Goal: Entertainment & Leisure: Consume media (video, audio)

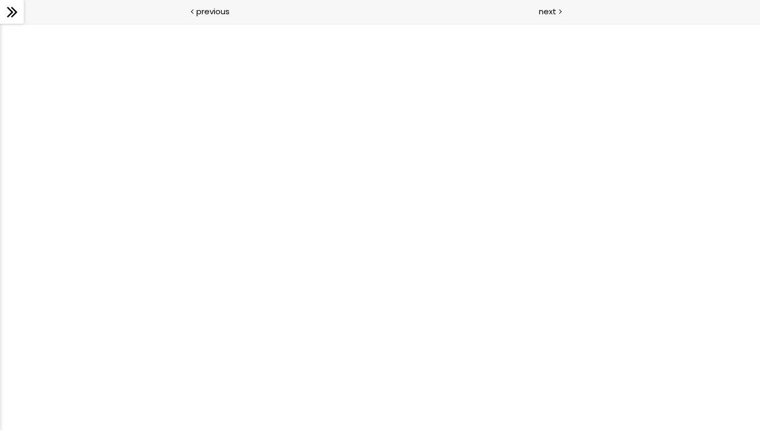
click at [10, 9] on icon at bounding box center [10, 12] width 6 height 11
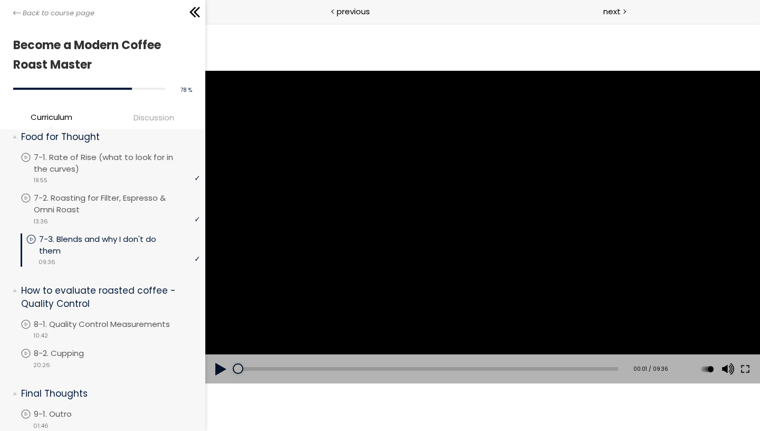
scroll to position [972, 0]
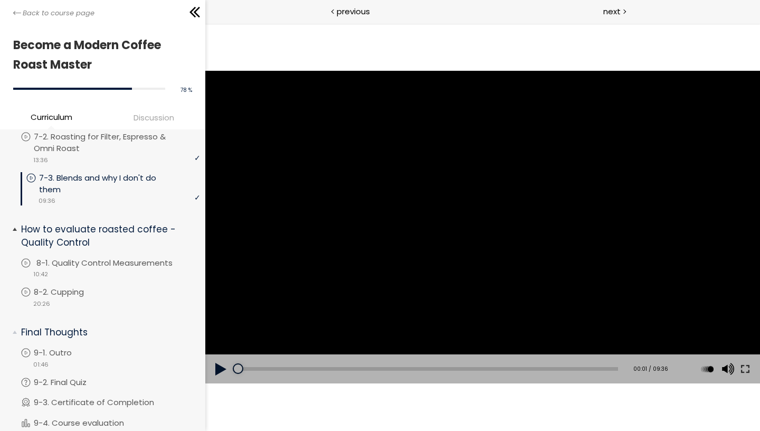
click at [133, 257] on p "8-1. Quality Control Measurements" at bounding box center [114, 263] width 157 height 12
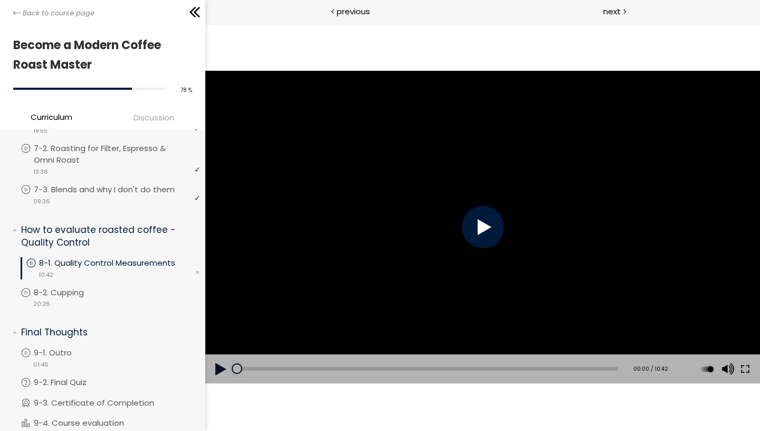
click at [489, 227] on div at bounding box center [482, 227] width 42 height 42
click at [742, 369] on button at bounding box center [744, 369] width 19 height 30
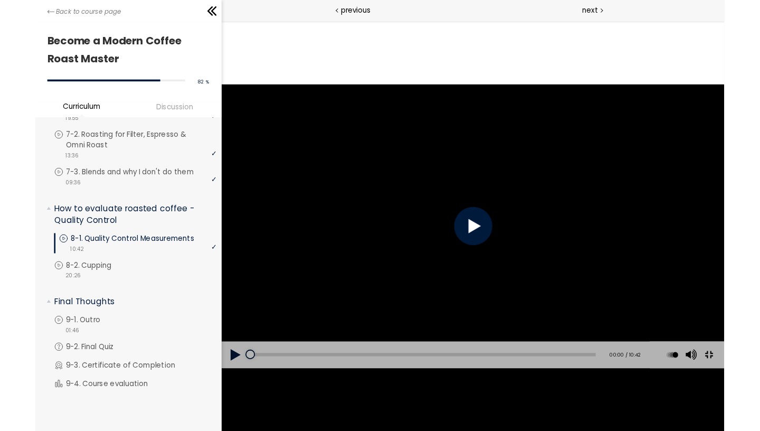
scroll to position [922, 0]
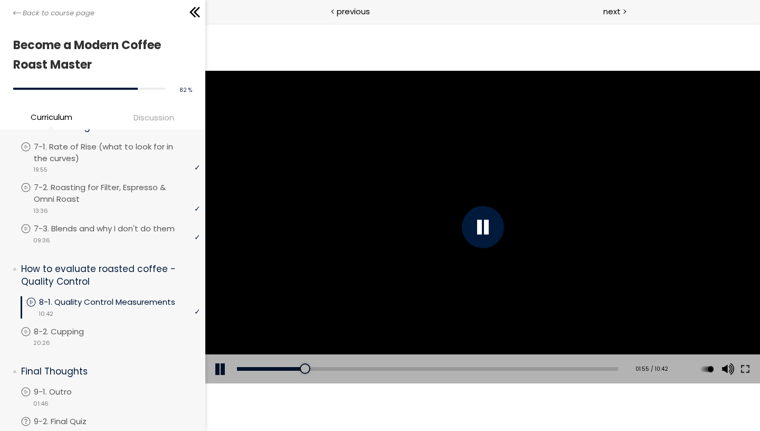
click at [497, 272] on div "[correction notice] "the finer you go on a grinder, the lower the value you wil…" at bounding box center [482, 227] width 554 height 312
click at [745, 367] on button at bounding box center [744, 369] width 19 height 30
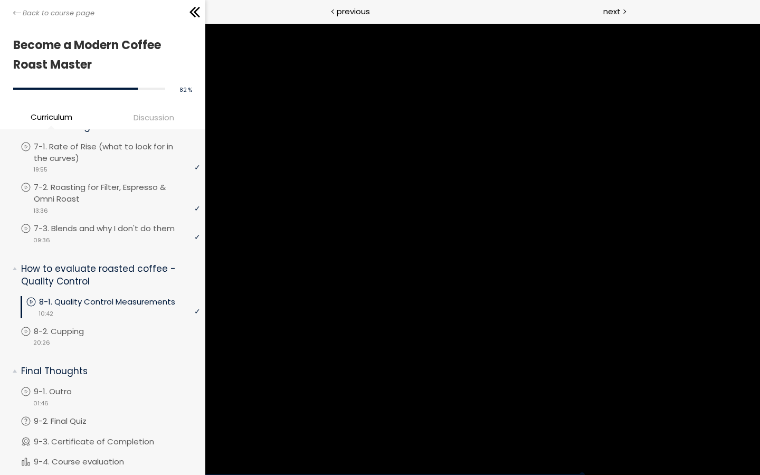
click at [759, 269] on div "[correction notice] "the finer you go on a grinder, the lower the value you wil…" at bounding box center [482, 248] width 760 height 427
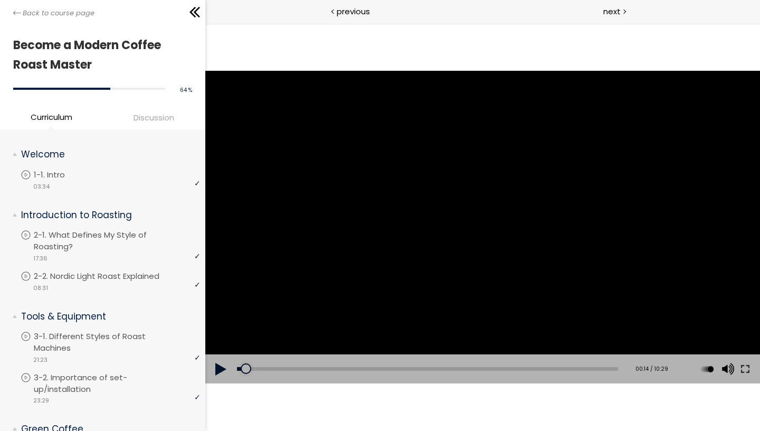
scroll to position [868, 0]
